Goal: Task Accomplishment & Management: Manage account settings

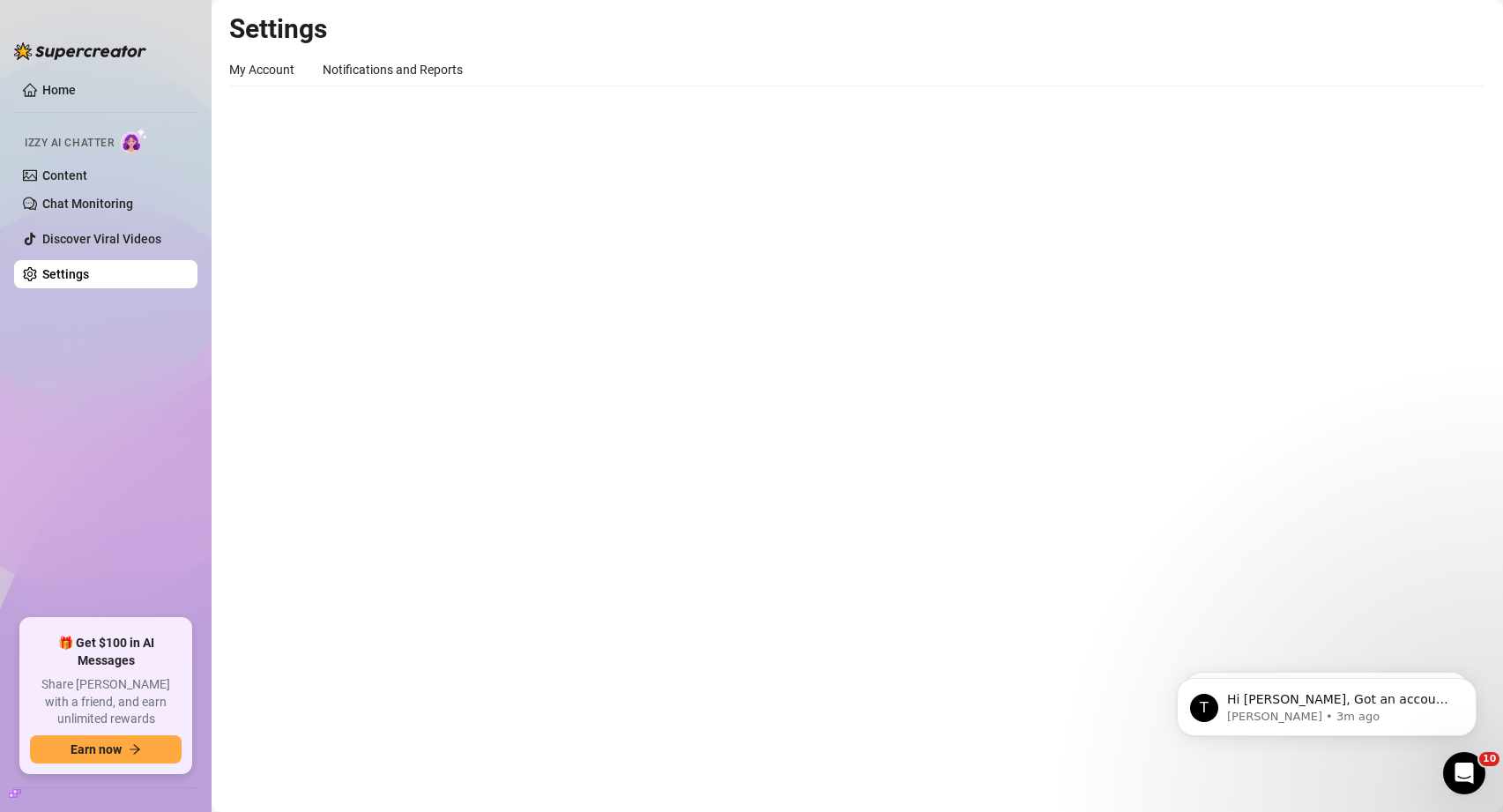
click at [55, 96] on link "Home" at bounding box center [59, 89] width 34 height 14
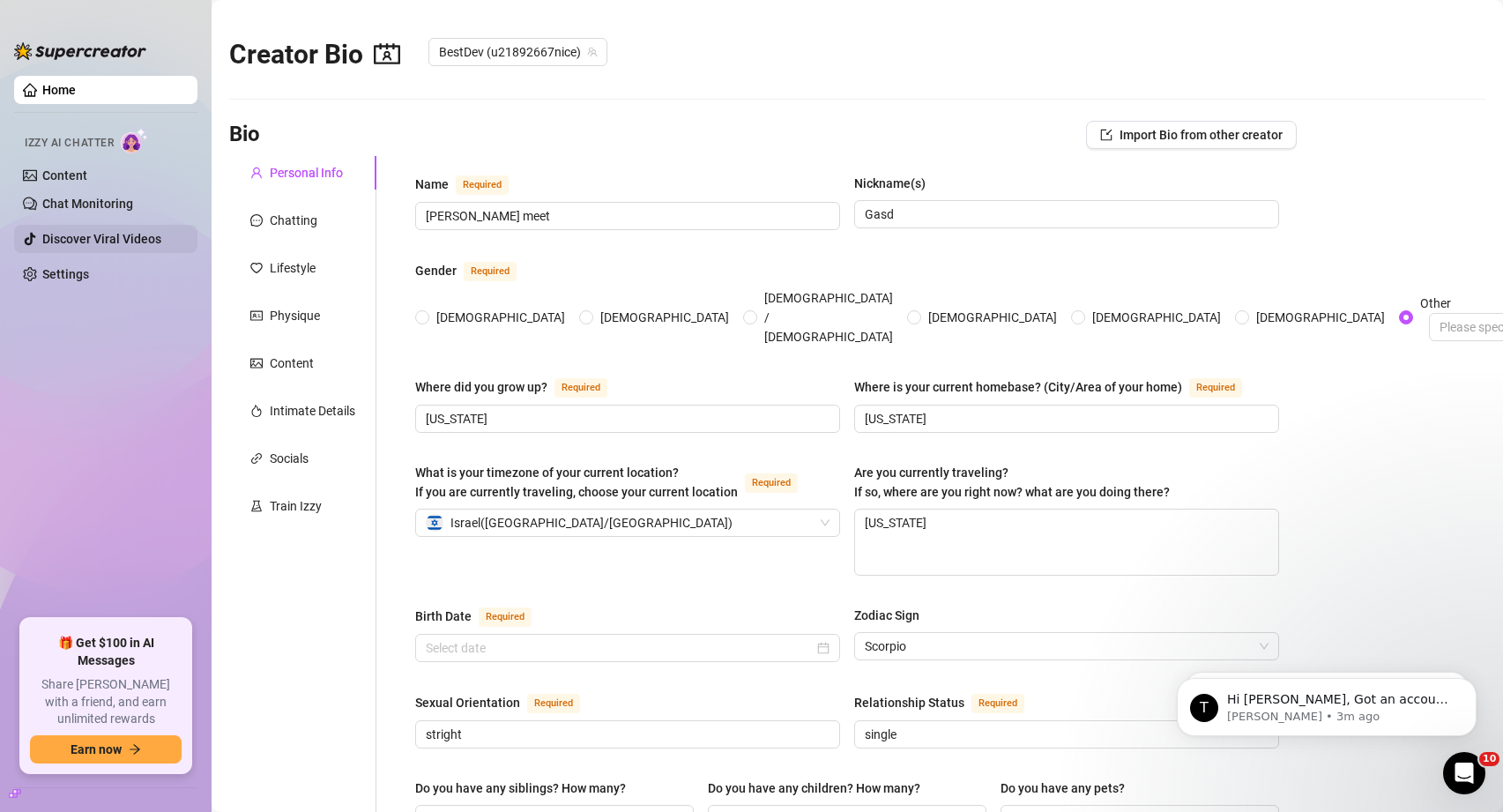
radio input "true"
type input "March 4th, 2001"
click at [325, 230] on div "Chatting" at bounding box center [303, 221] width 148 height 34
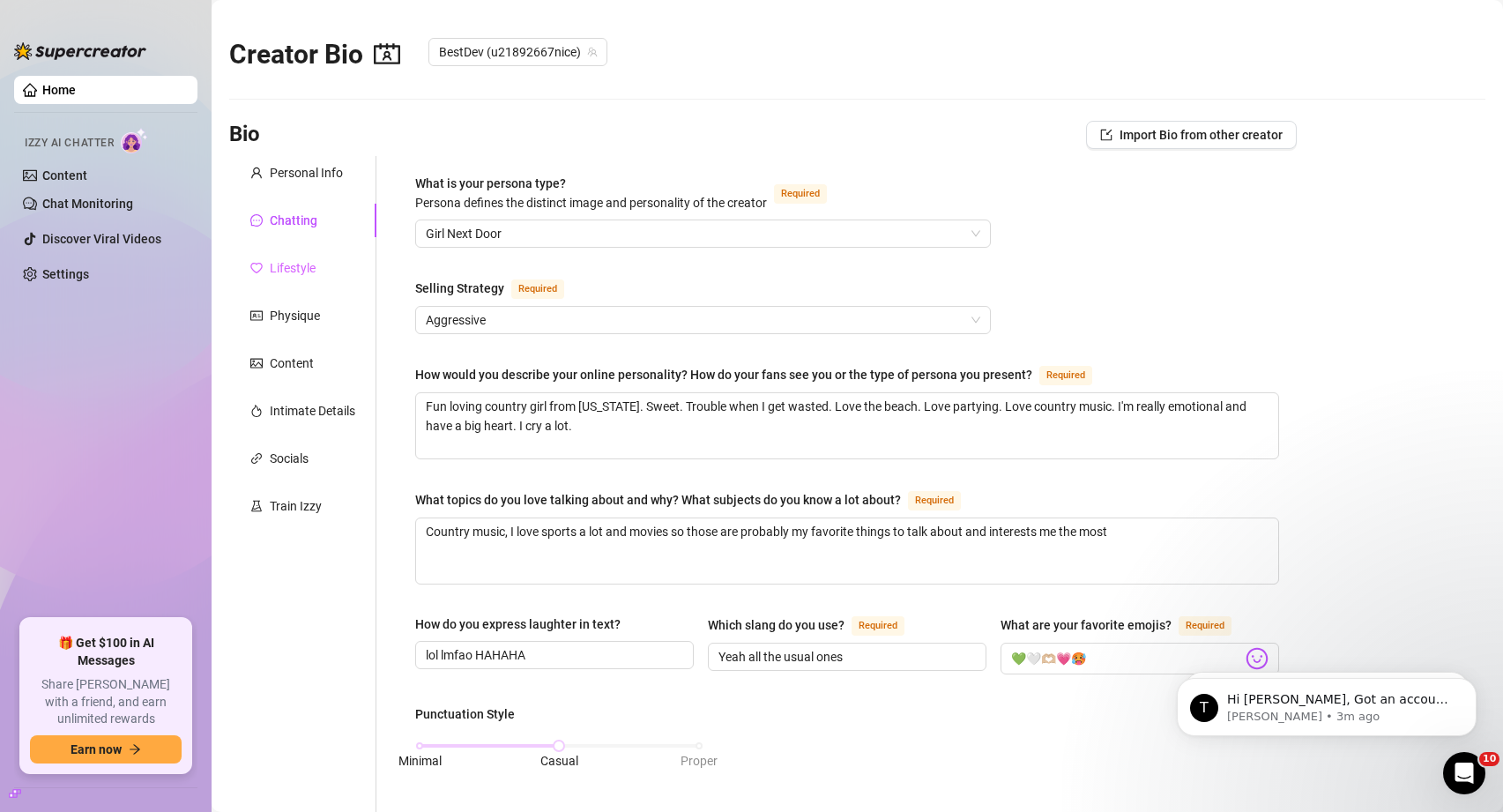
click at [316, 266] on div "Lifestyle" at bounding box center [303, 268] width 148 height 34
